Goal: Task Accomplishment & Management: Manage account settings

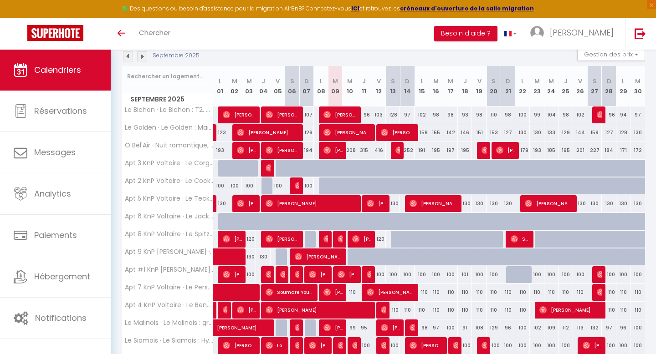
scroll to position [102, 0]
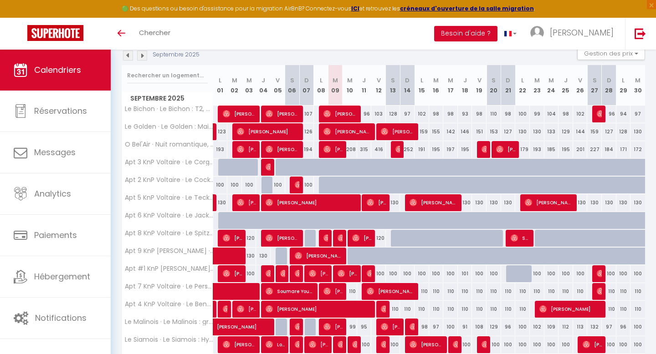
click at [391, 237] on div at bounding box center [398, 238] width 15 height 17
type input "120"
type input "Sam 13 Septembre 2025"
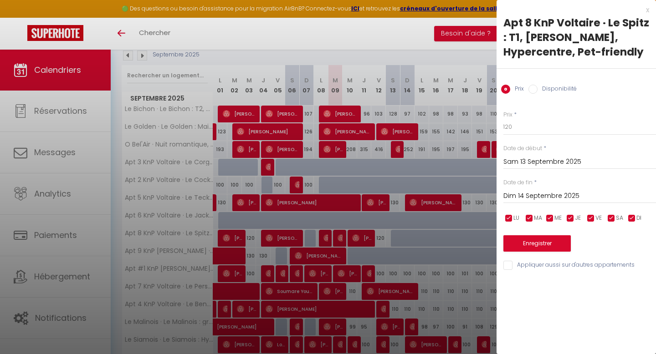
click at [526, 195] on input "Dim 14 Septembre 2025" at bounding box center [579, 196] width 153 height 12
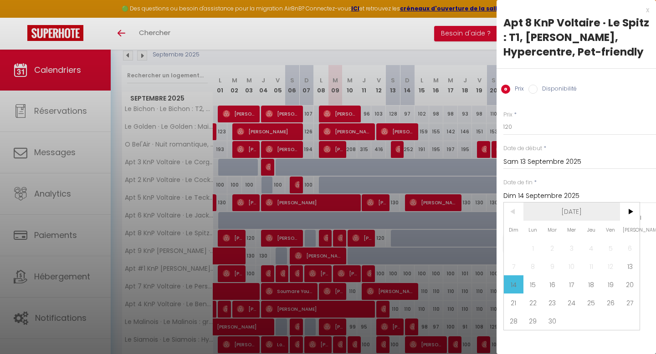
click at [588, 213] on span "[DATE]" at bounding box center [571, 212] width 97 height 18
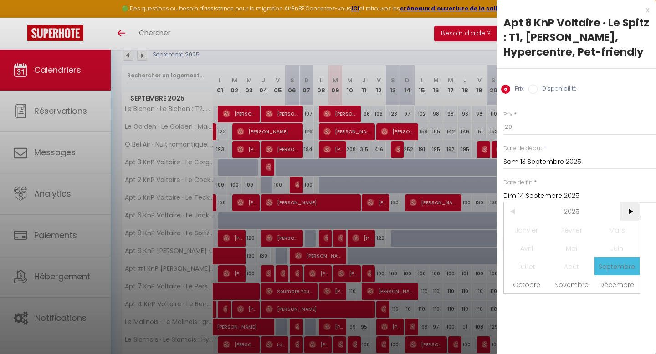
click at [625, 215] on span ">" at bounding box center [630, 212] width 20 height 18
click at [625, 252] on span "Juin" at bounding box center [617, 248] width 45 height 18
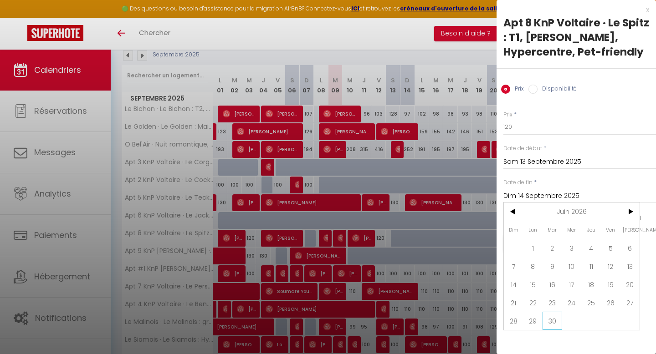
click at [556, 319] on span "30" at bounding box center [553, 321] width 20 height 18
type input "[DATE]"
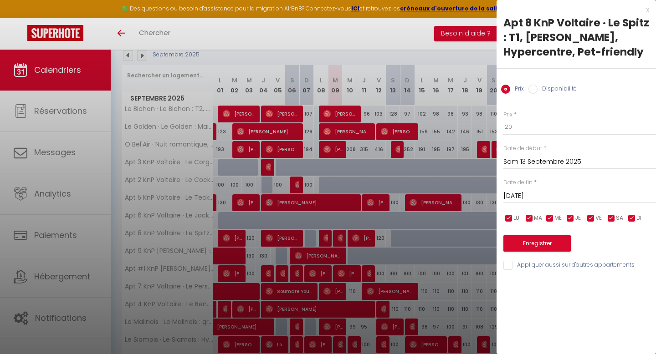
click at [557, 91] on label "Disponibilité" at bounding box center [557, 90] width 39 height 10
click at [538, 91] on input "Disponibilité" at bounding box center [532, 89] width 9 height 9
radio input "true"
radio input "false"
click at [544, 241] on button "Enregistrer" at bounding box center [536, 244] width 67 height 16
